Goal: Navigation & Orientation: Go to known website

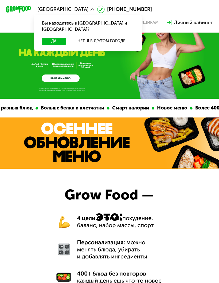
click at [109, 38] on button "Нет, я в другом городе" at bounding box center [101, 41] width 66 height 7
